Goal: Navigation & Orientation: Find specific page/section

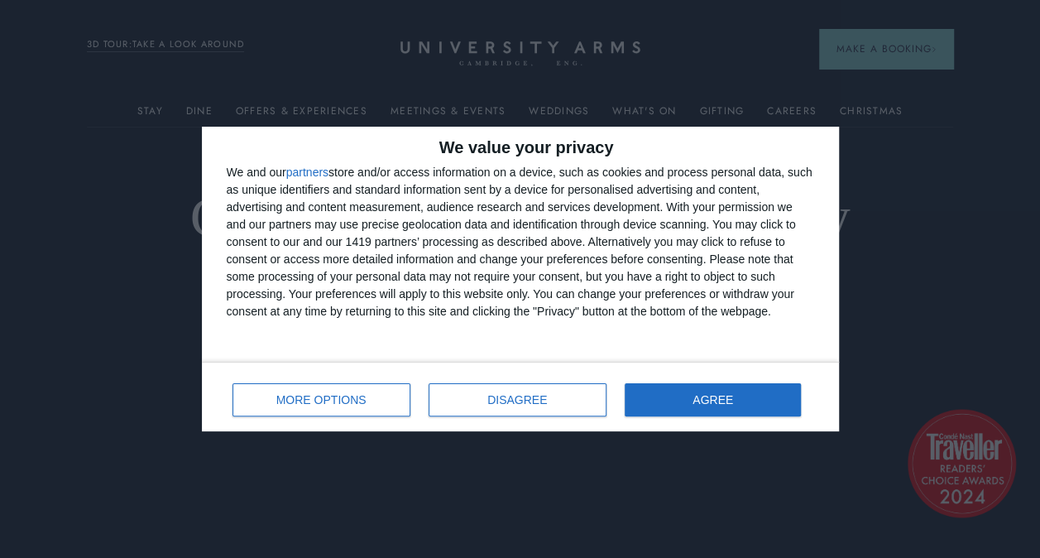
click at [708, 379] on div "MORE OPTIONS DISAGREE AGREE" at bounding box center [521, 396] width 588 height 47
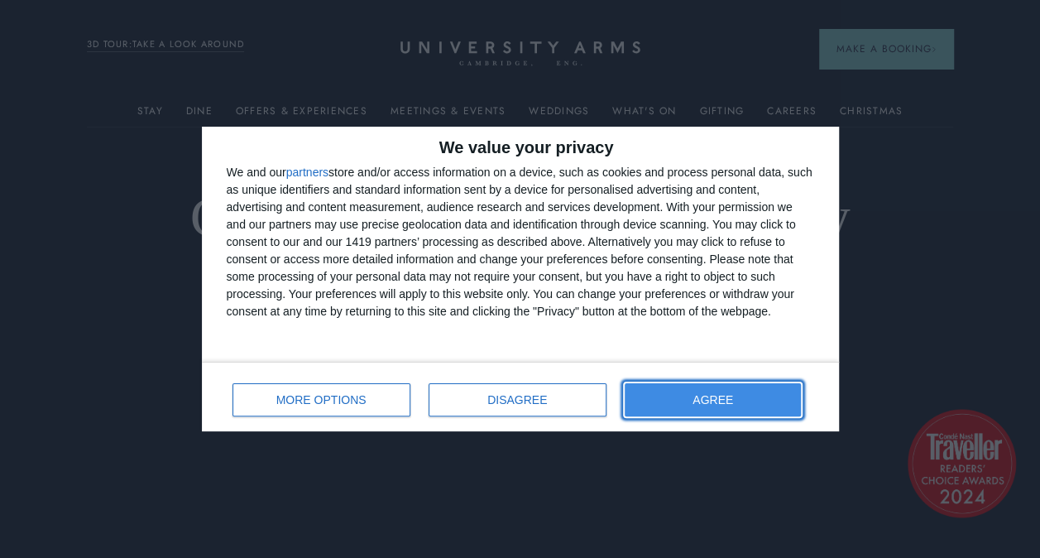
click at [700, 392] on button "AGREE" at bounding box center [713, 399] width 177 height 33
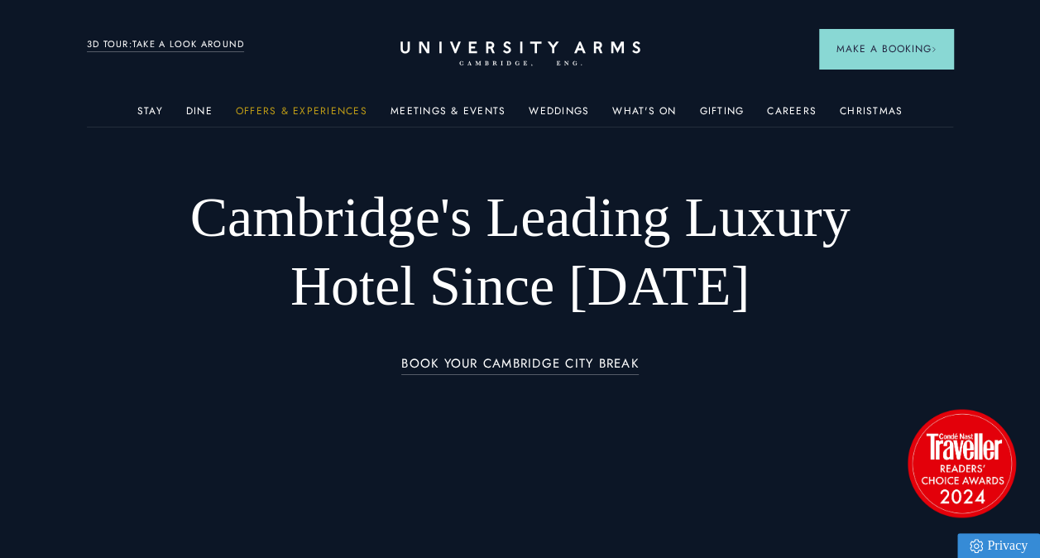
click at [316, 108] on link "Offers & Experiences" at bounding box center [302, 116] width 132 height 22
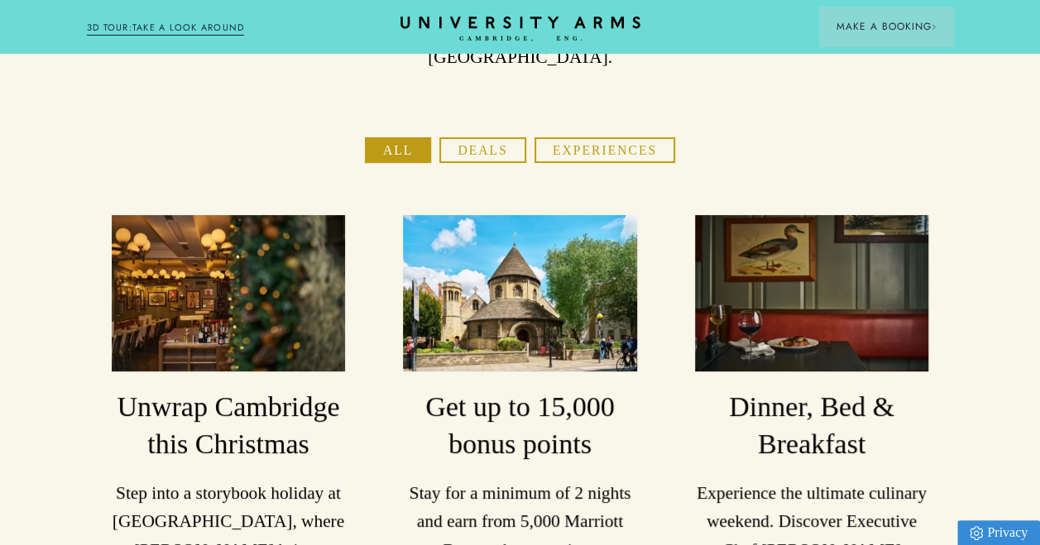
scroll to position [186, 0]
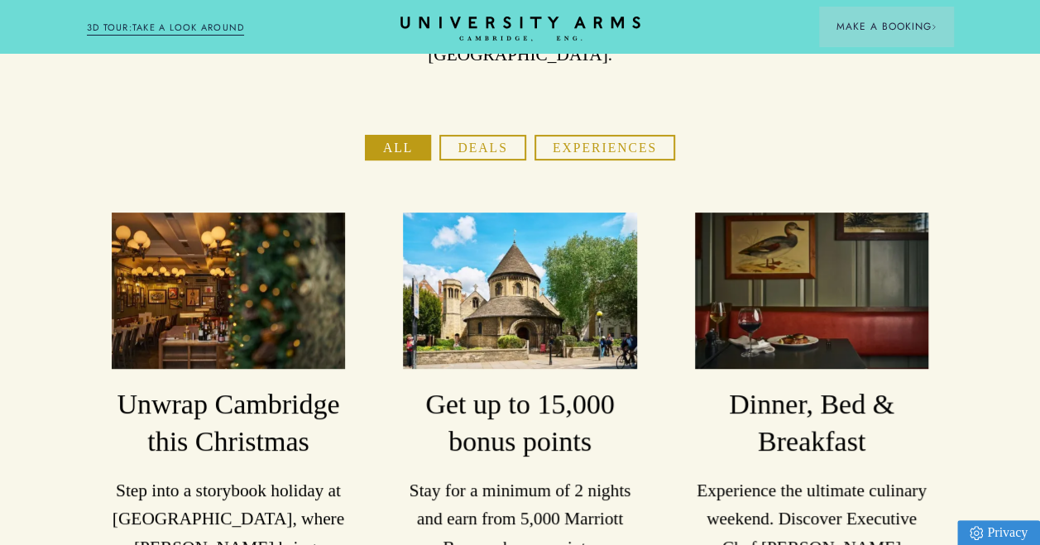
click at [598, 137] on button "Experiences" at bounding box center [605, 148] width 141 height 26
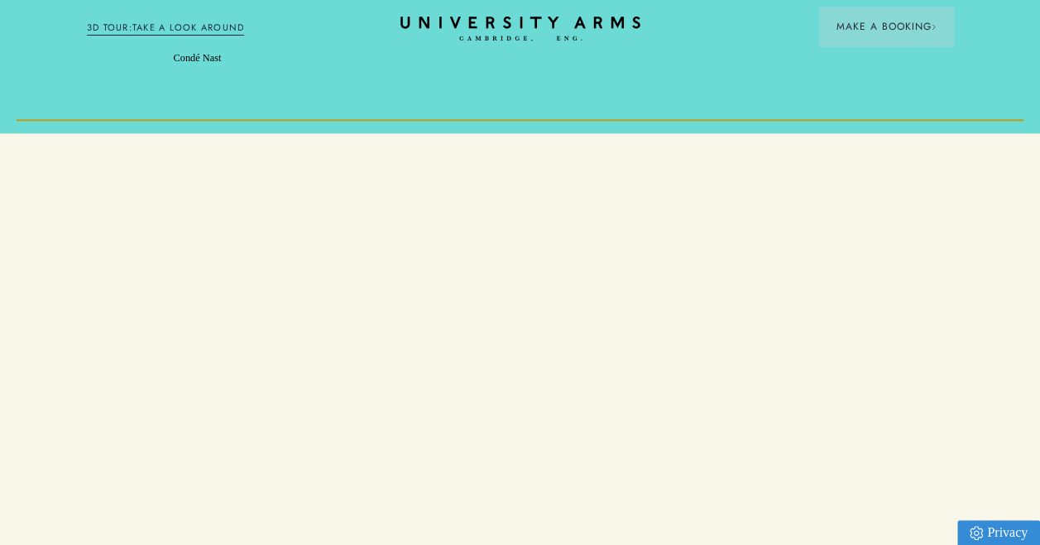
scroll to position [1266, 0]
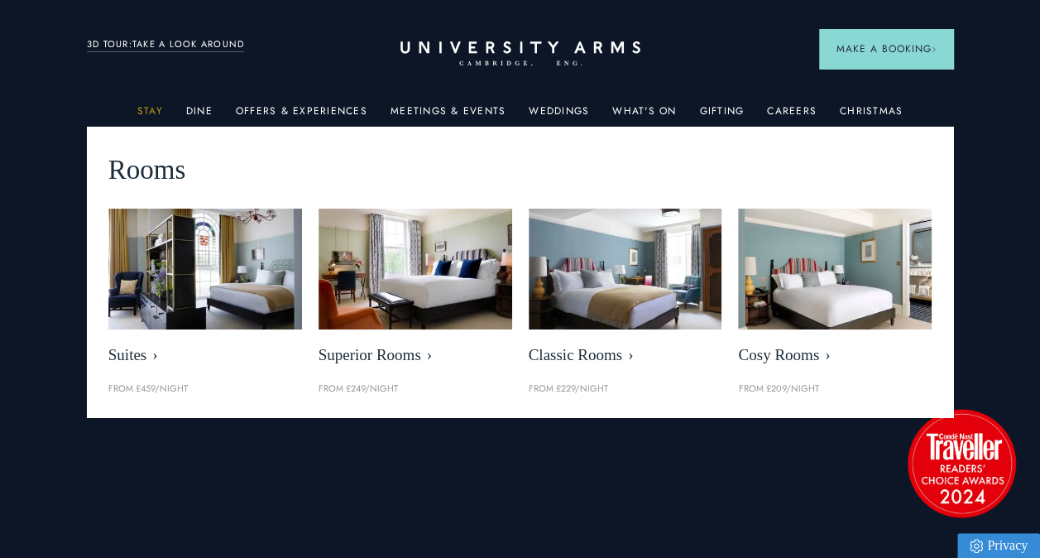
click at [154, 108] on link "Stay" at bounding box center [150, 116] width 26 height 22
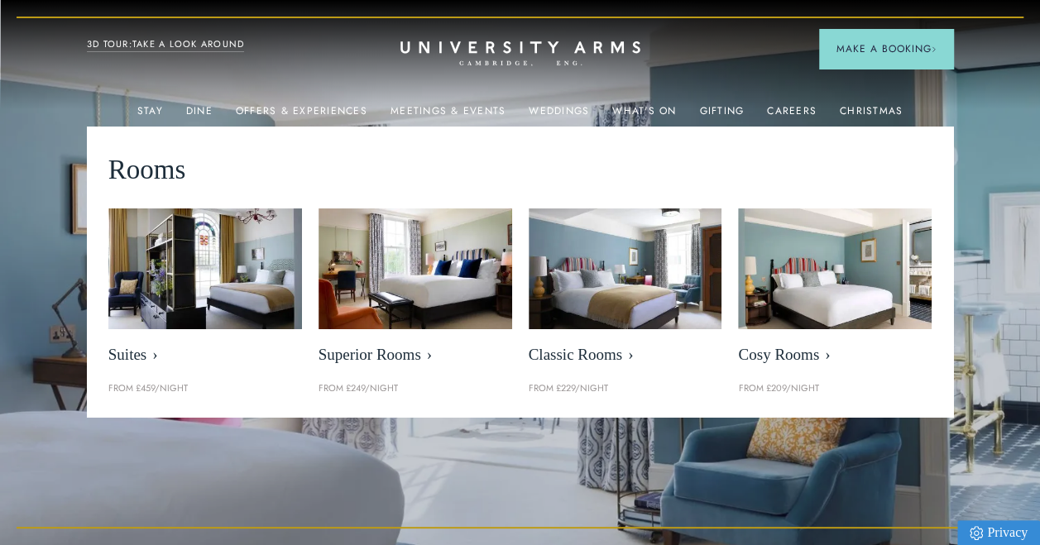
click at [443, 487] on div "Luxury Accommodation in [GEOGRAPHIC_DATA] Wake up in a room with a view Book Yo…" at bounding box center [520, 272] width 521 height 545
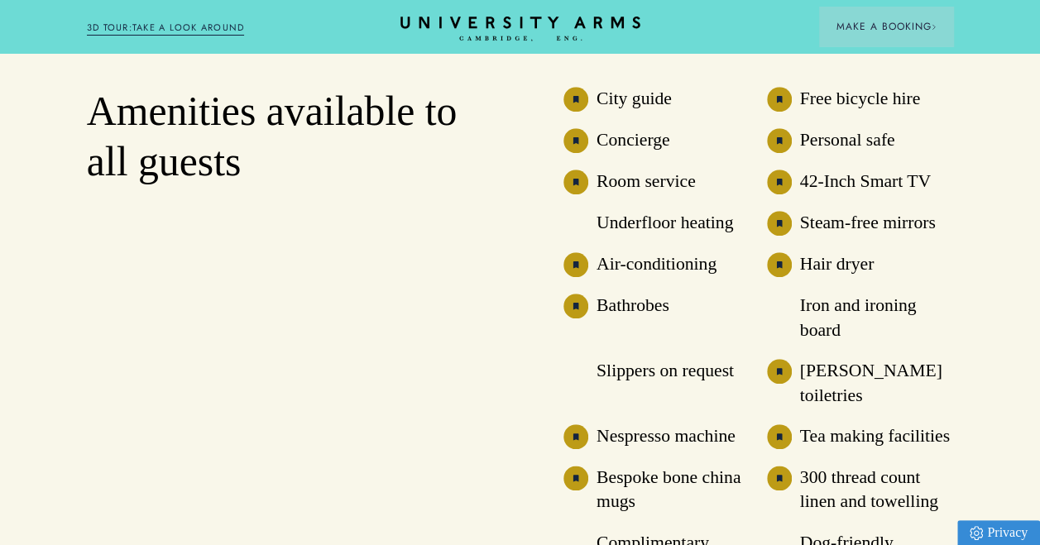
scroll to position [3894, 0]
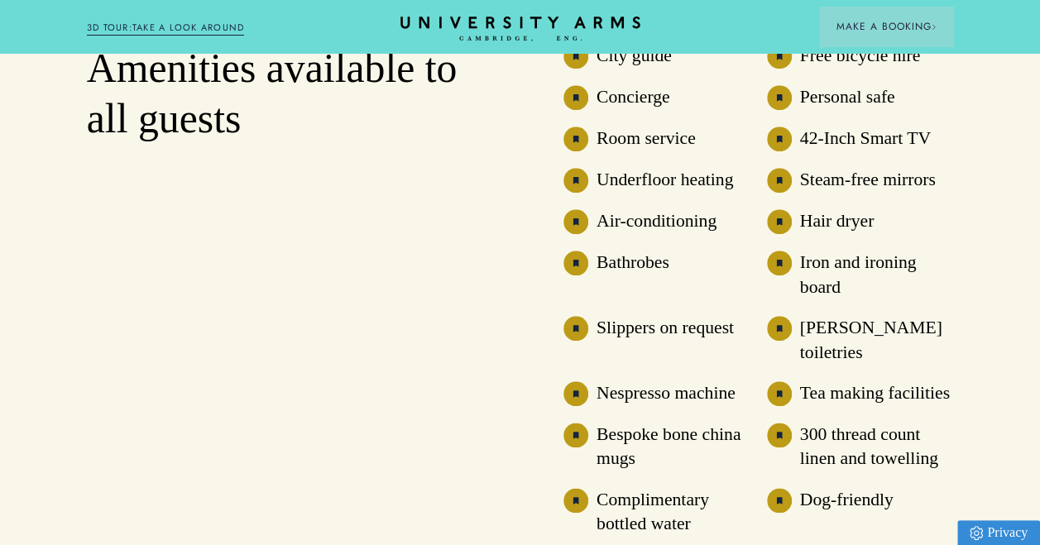
drag, startPoint x: 443, startPoint y: 487, endPoint x: 353, endPoint y: 286, distance: 219.7
click at [353, 286] on div "Amenities available to all guests" at bounding box center [282, 290] width 390 height 493
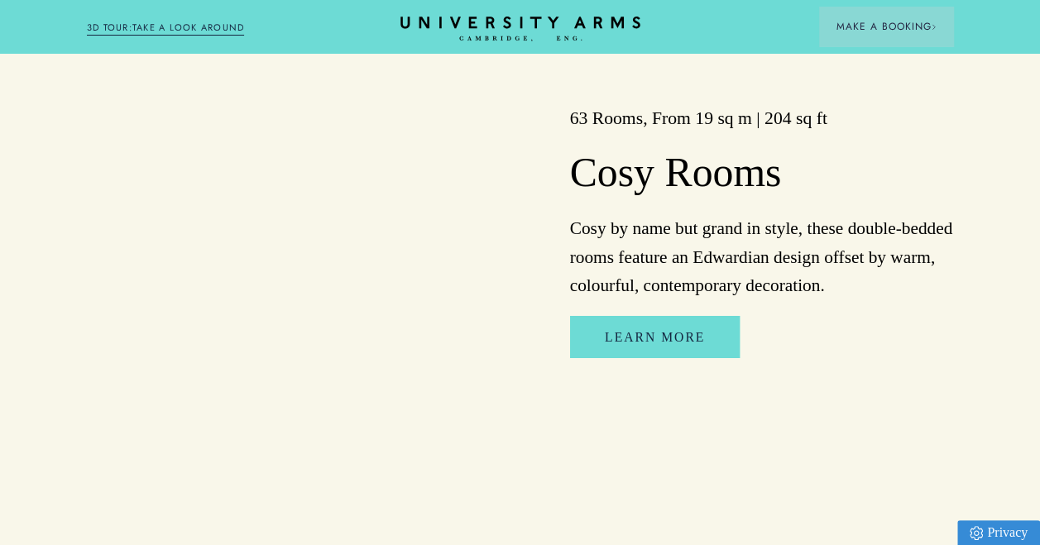
scroll to position [2740, 0]
